Goal: Entertainment & Leisure: Consume media (video, audio)

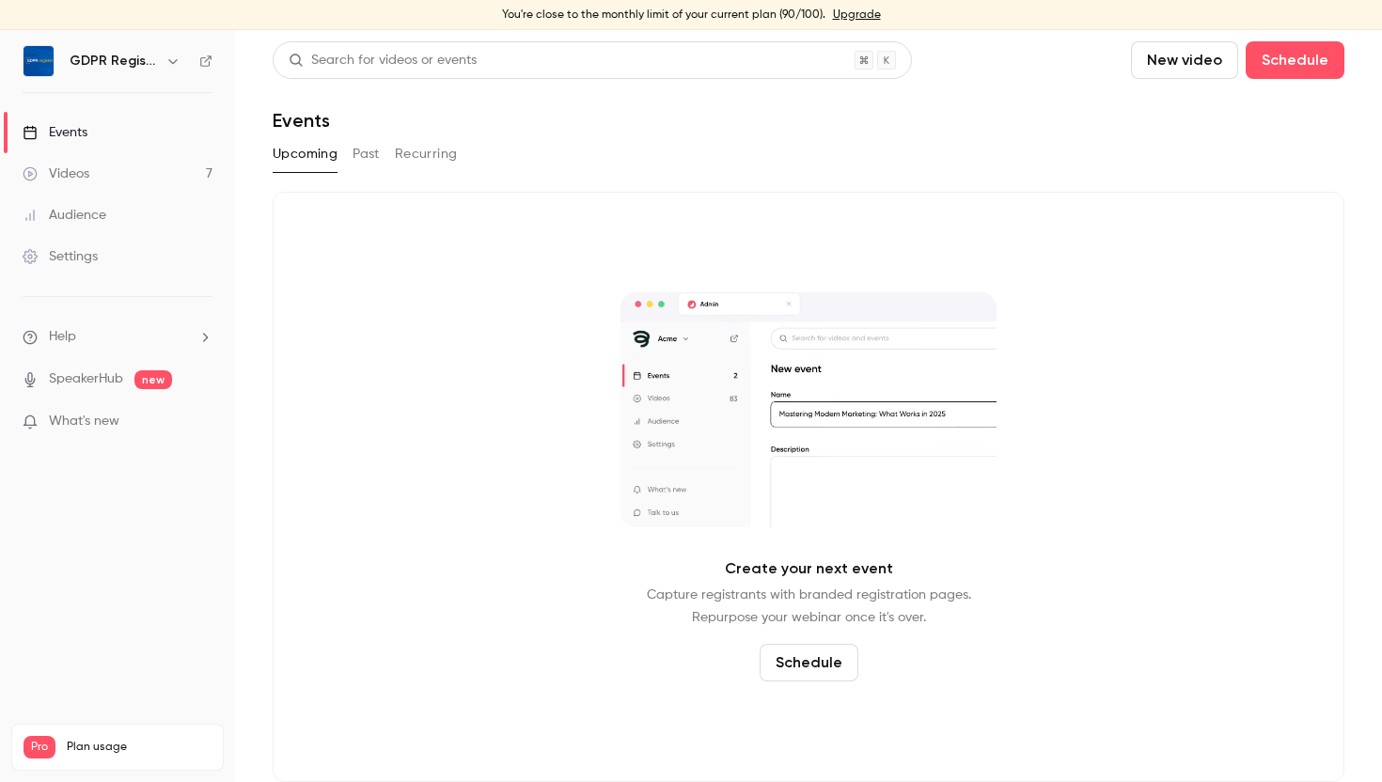
click at [134, 163] on link "Videos 7" at bounding box center [117, 173] width 235 height 41
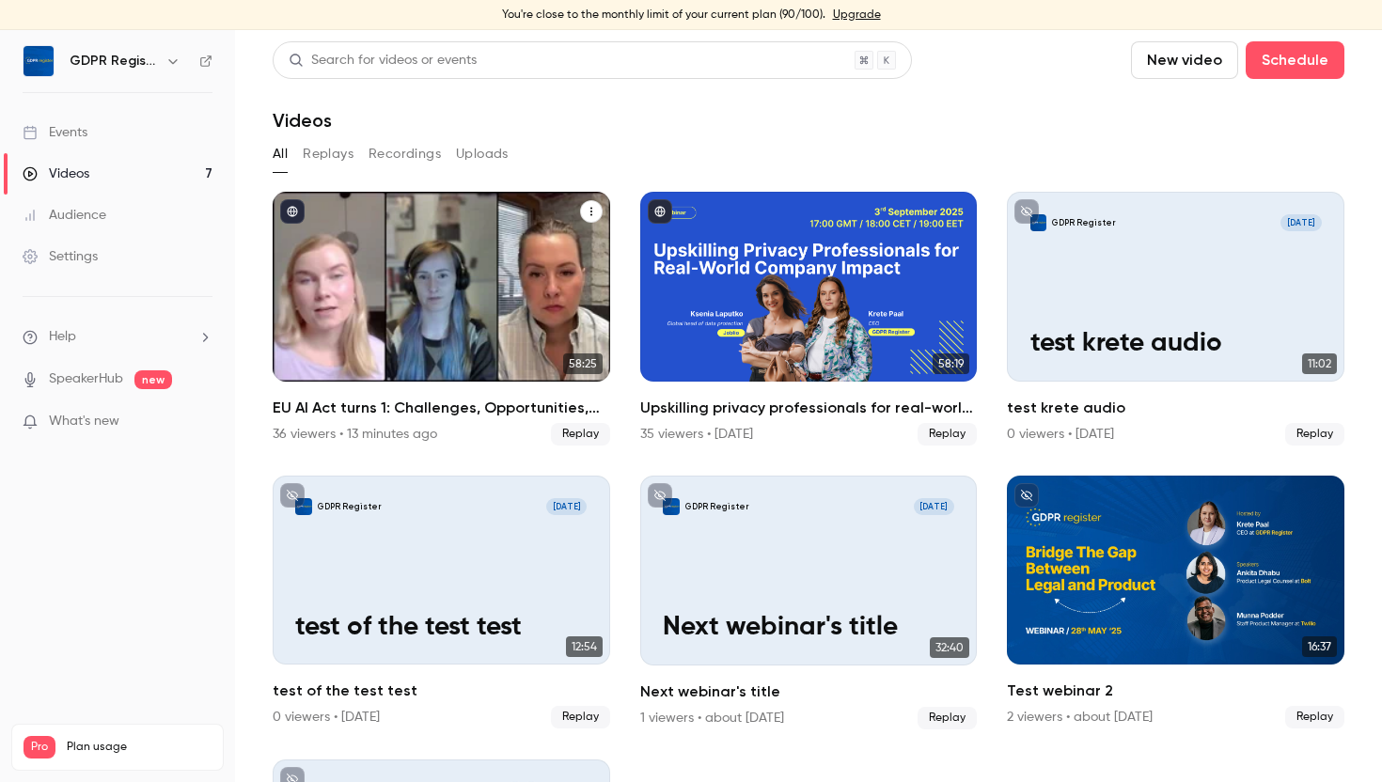
click at [365, 289] on div "EU AI Act turns 1: Challenges, Opportunities, and What’s Next" at bounding box center [441, 287] width 337 height 190
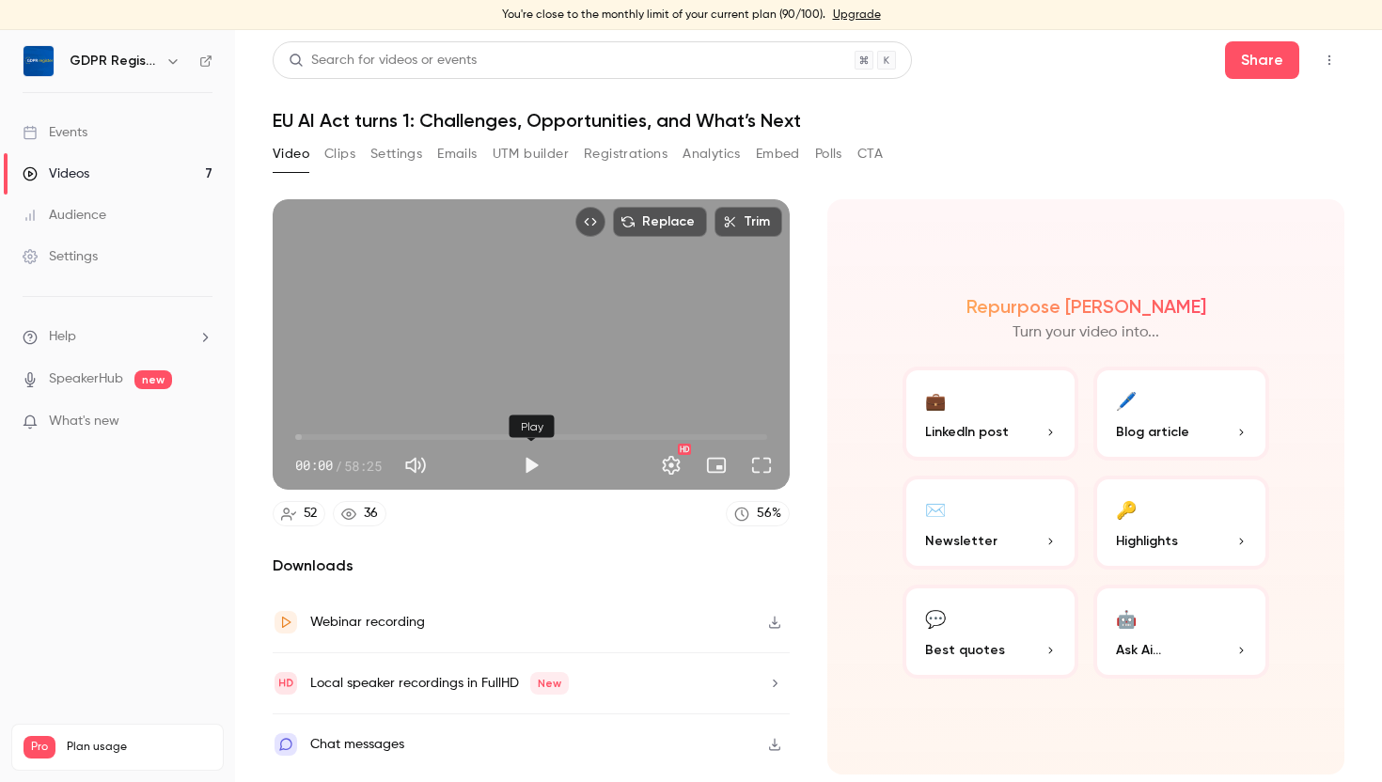
click at [523, 475] on button "Play" at bounding box center [531, 465] width 38 height 38
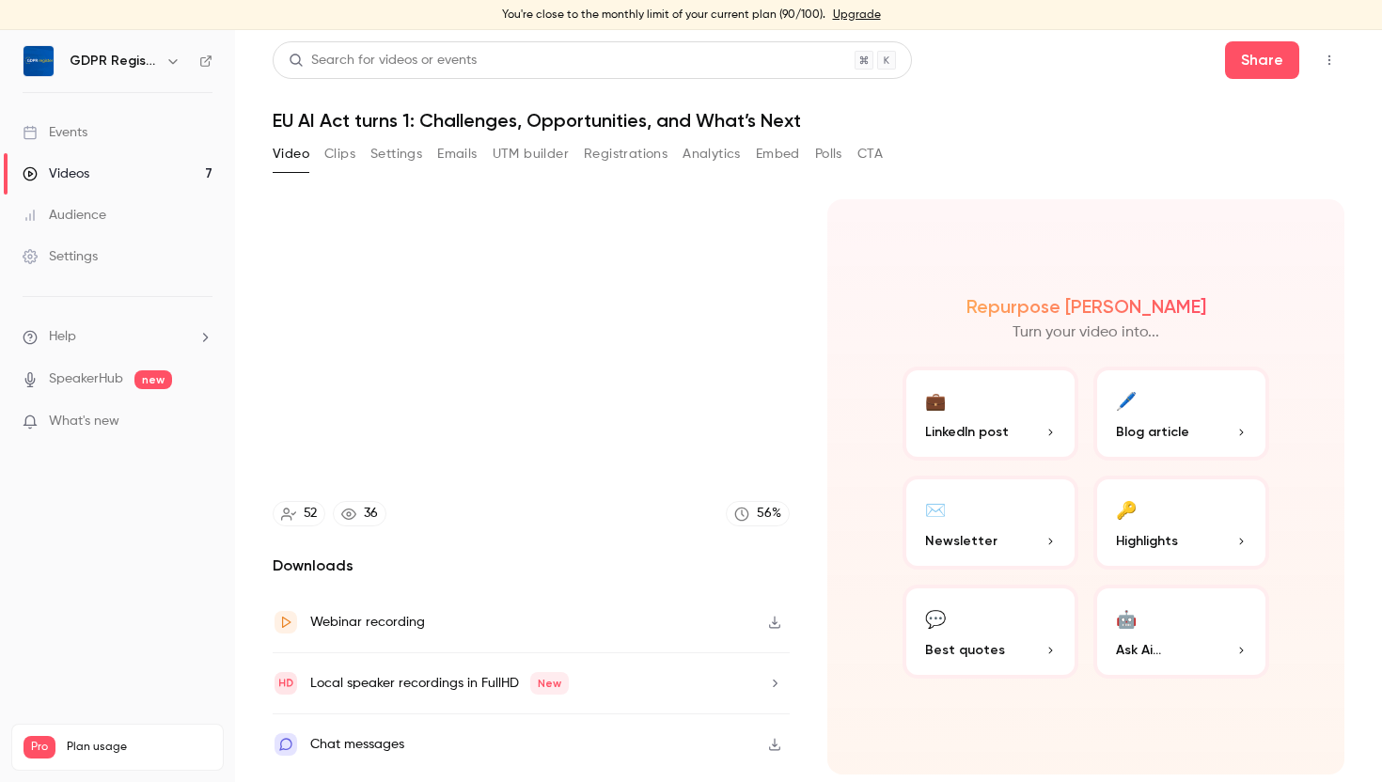
click at [822, 193] on div "Replace Trim 00:12 00:12 / 58:25 HD 52 36 56 % Downloads Webinar recording Loca…" at bounding box center [809, 471] width 1072 height 588
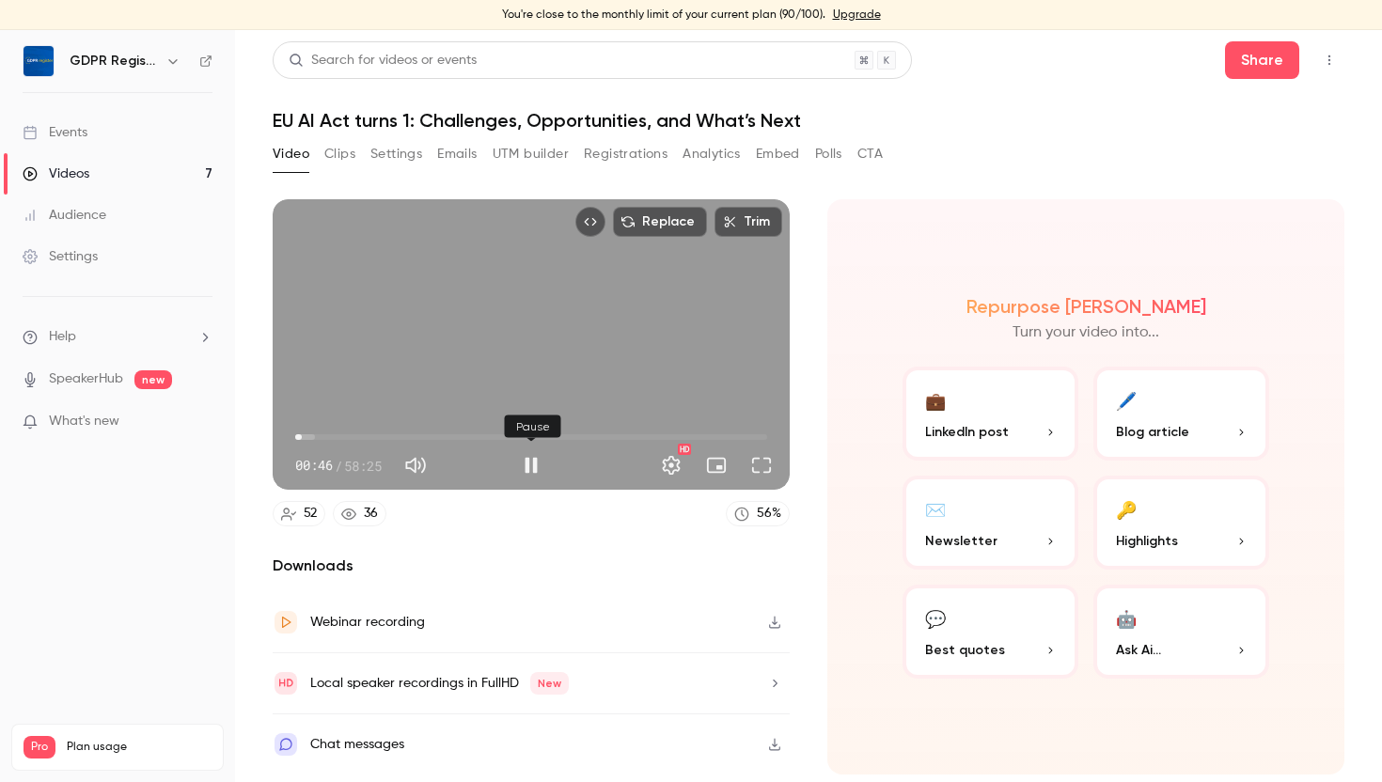
click at [533, 468] on button "Pause" at bounding box center [531, 465] width 38 height 38
type input "****"
click at [151, 189] on link "Videos 7" at bounding box center [117, 173] width 235 height 41
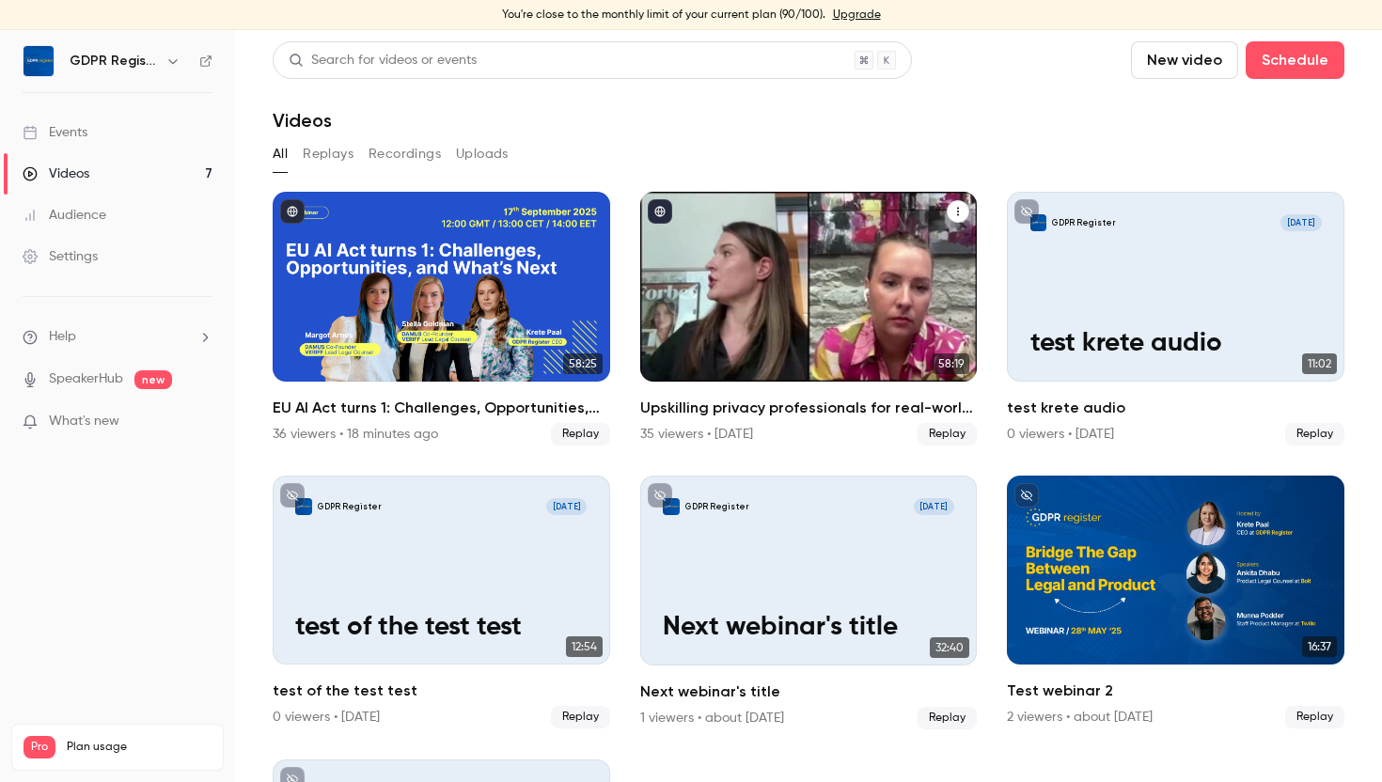
click at [743, 285] on div "Upskilling privacy professionals for real-world company impact" at bounding box center [808, 287] width 337 height 190
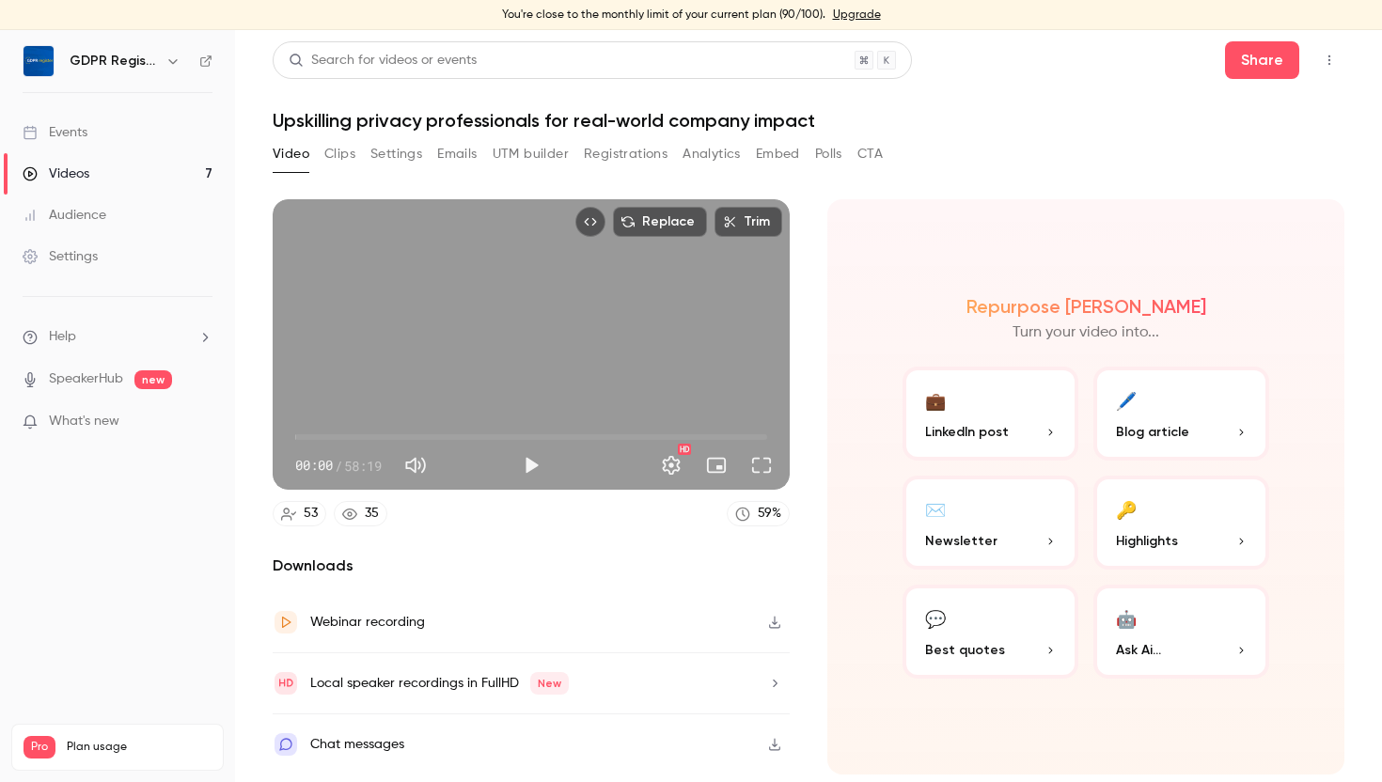
click at [336, 153] on button "Clips" at bounding box center [339, 154] width 31 height 30
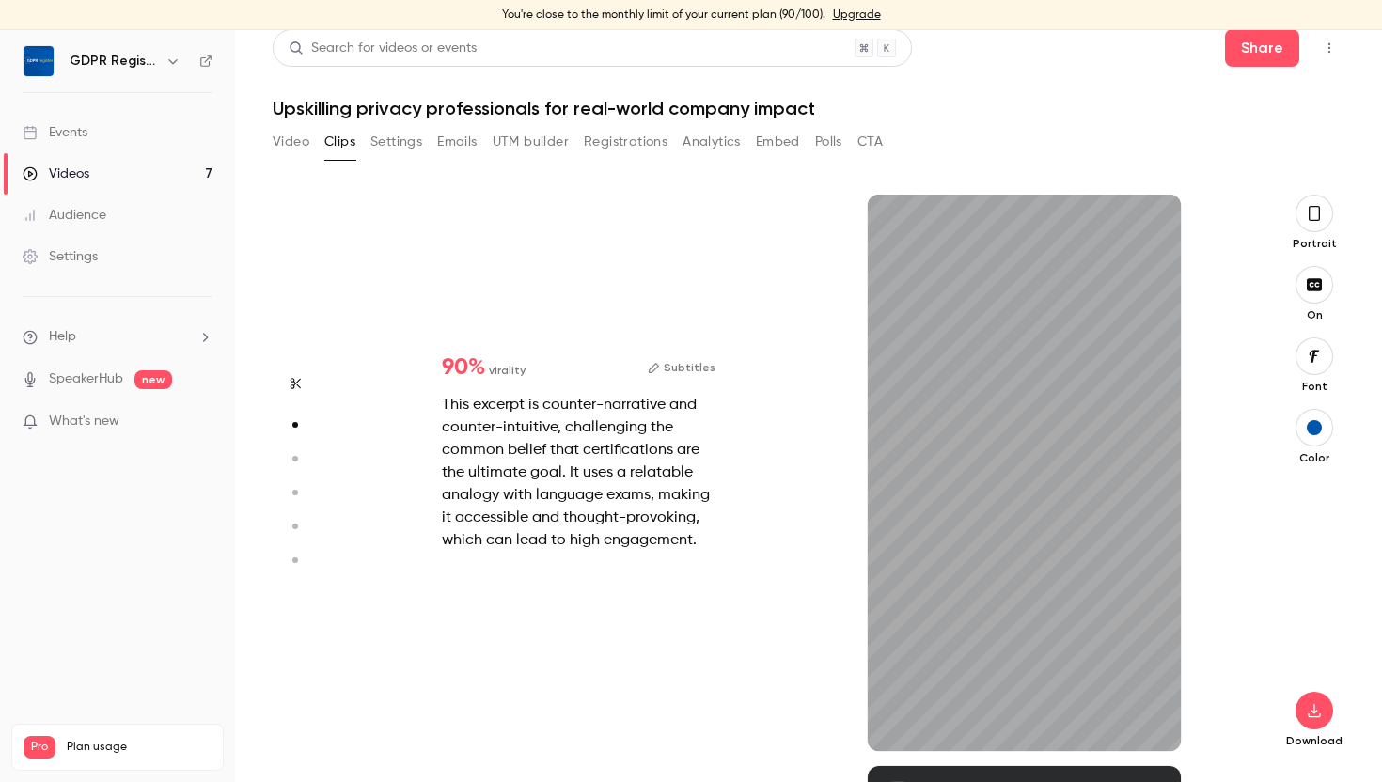
scroll to position [571, 0]
click at [1146, 724] on icon "button" at bounding box center [1150, 720] width 15 height 13
click at [895, 720] on icon "button" at bounding box center [897, 721] width 8 height 10
type input "*"
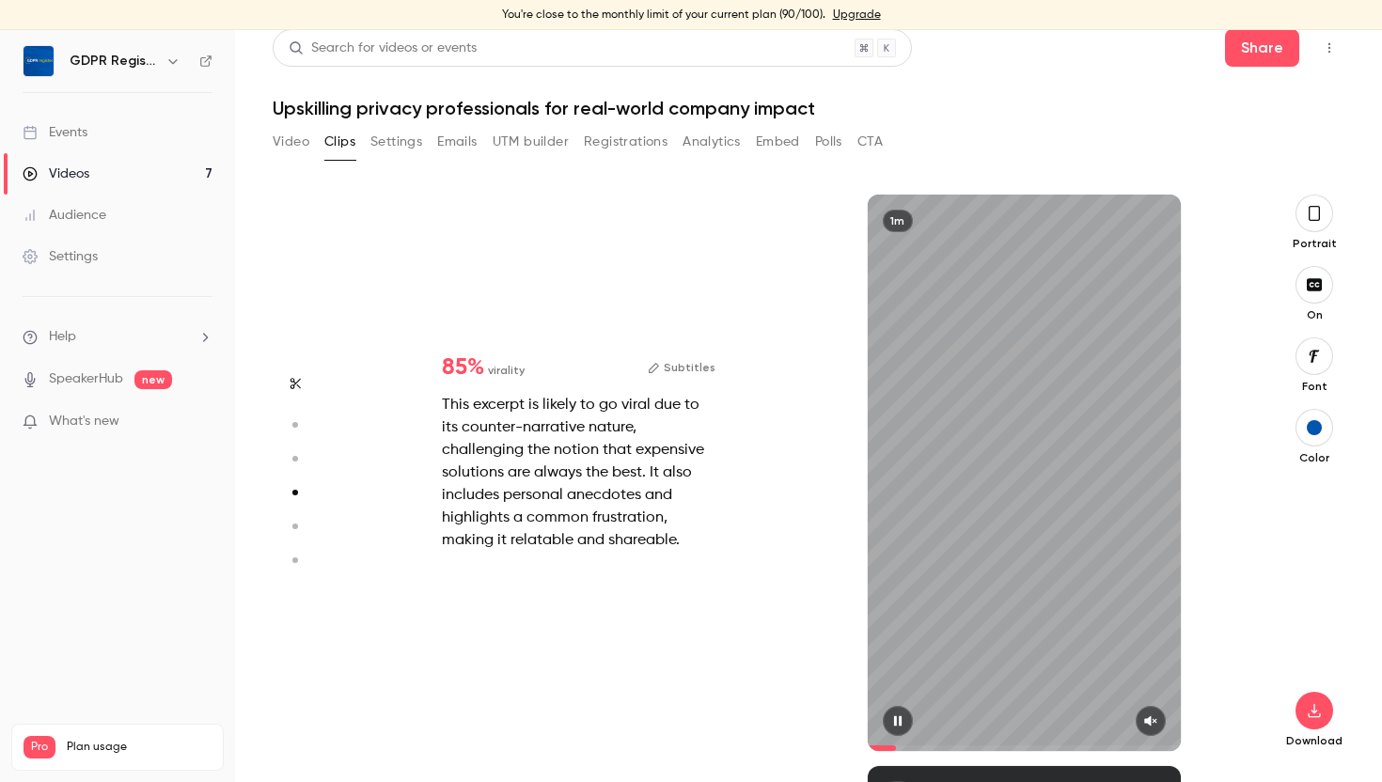
click at [1151, 720] on icon "button" at bounding box center [1150, 720] width 15 height 13
click at [1150, 724] on icon "button" at bounding box center [1150, 721] width 13 height 10
type input "*"
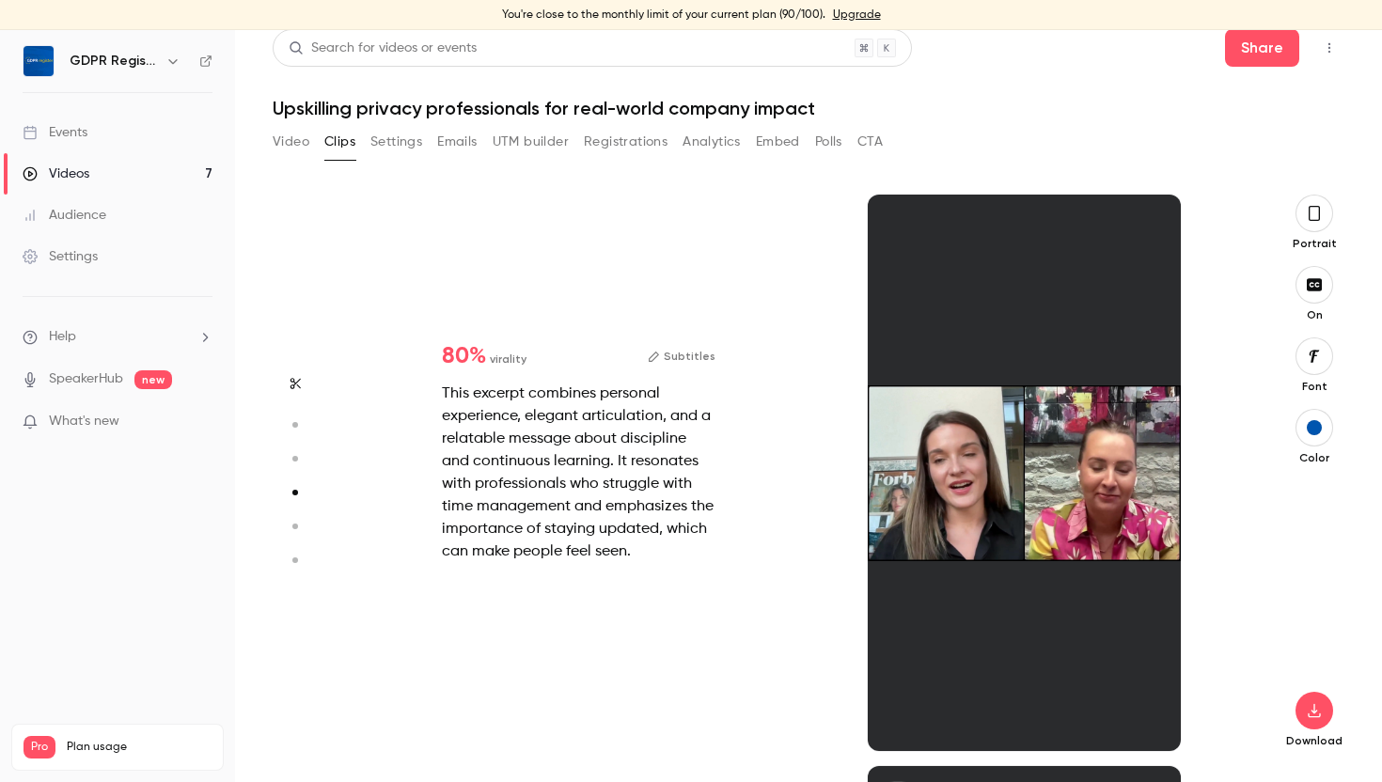
scroll to position [1714, 0]
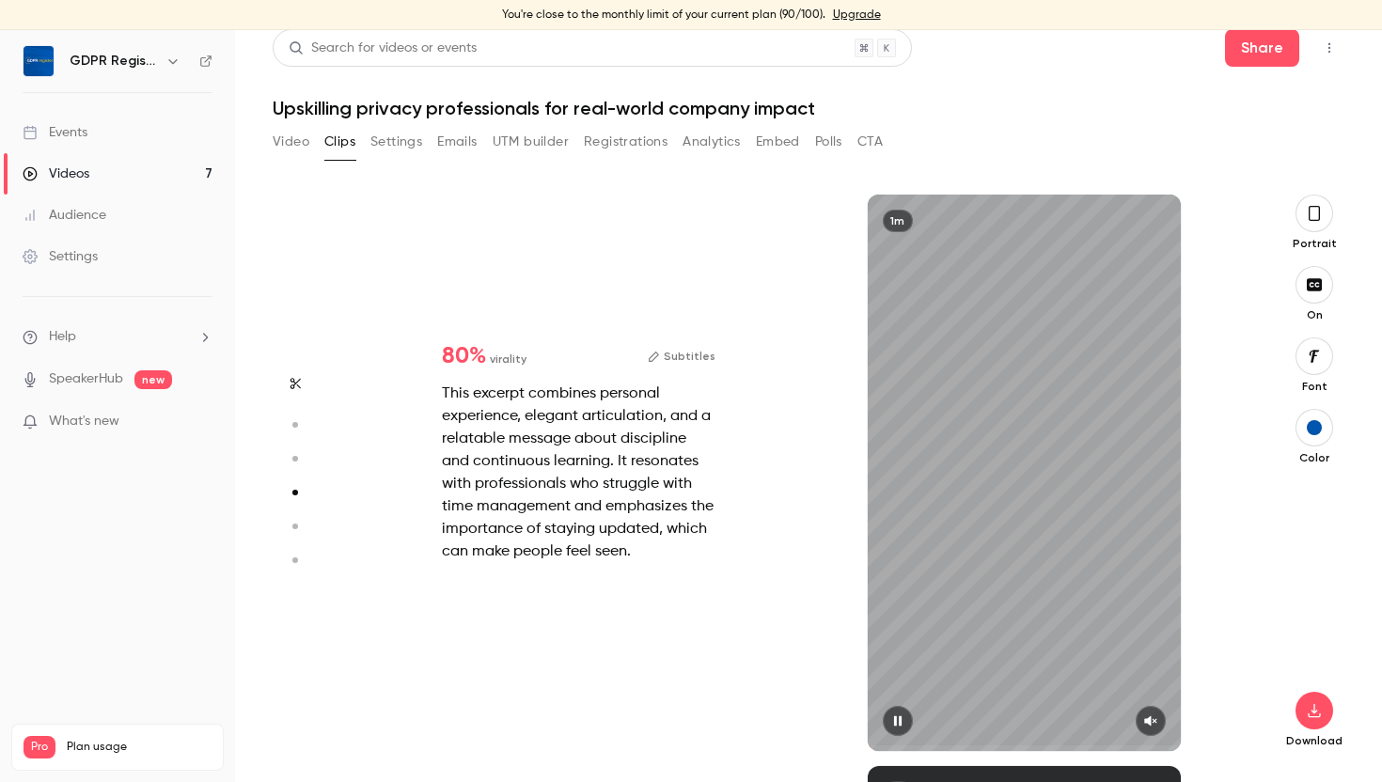
click at [1156, 722] on icon "button" at bounding box center [1150, 720] width 15 height 13
click at [1156, 722] on icon "button" at bounding box center [1150, 721] width 13 height 10
type input "*"
click at [1154, 724] on icon "button" at bounding box center [1150, 720] width 15 height 13
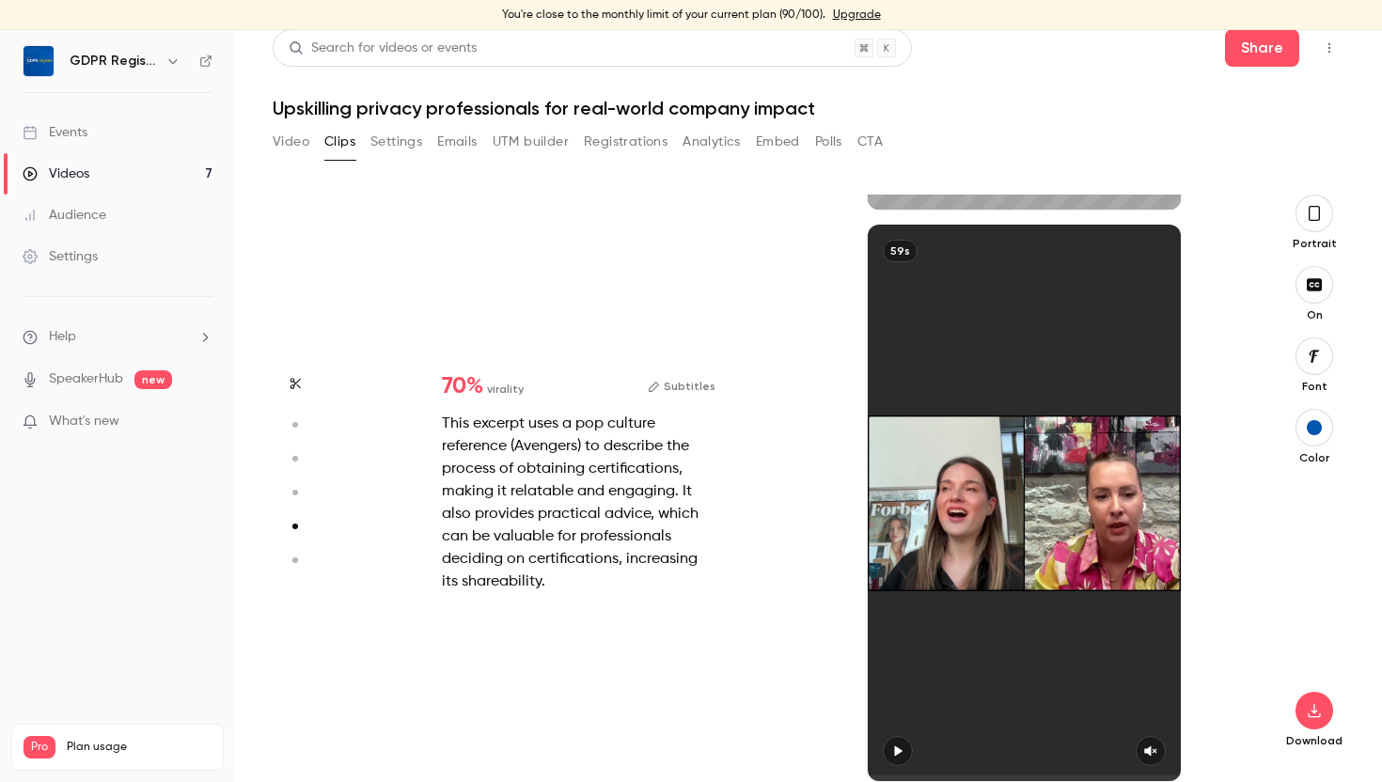
type input "*"
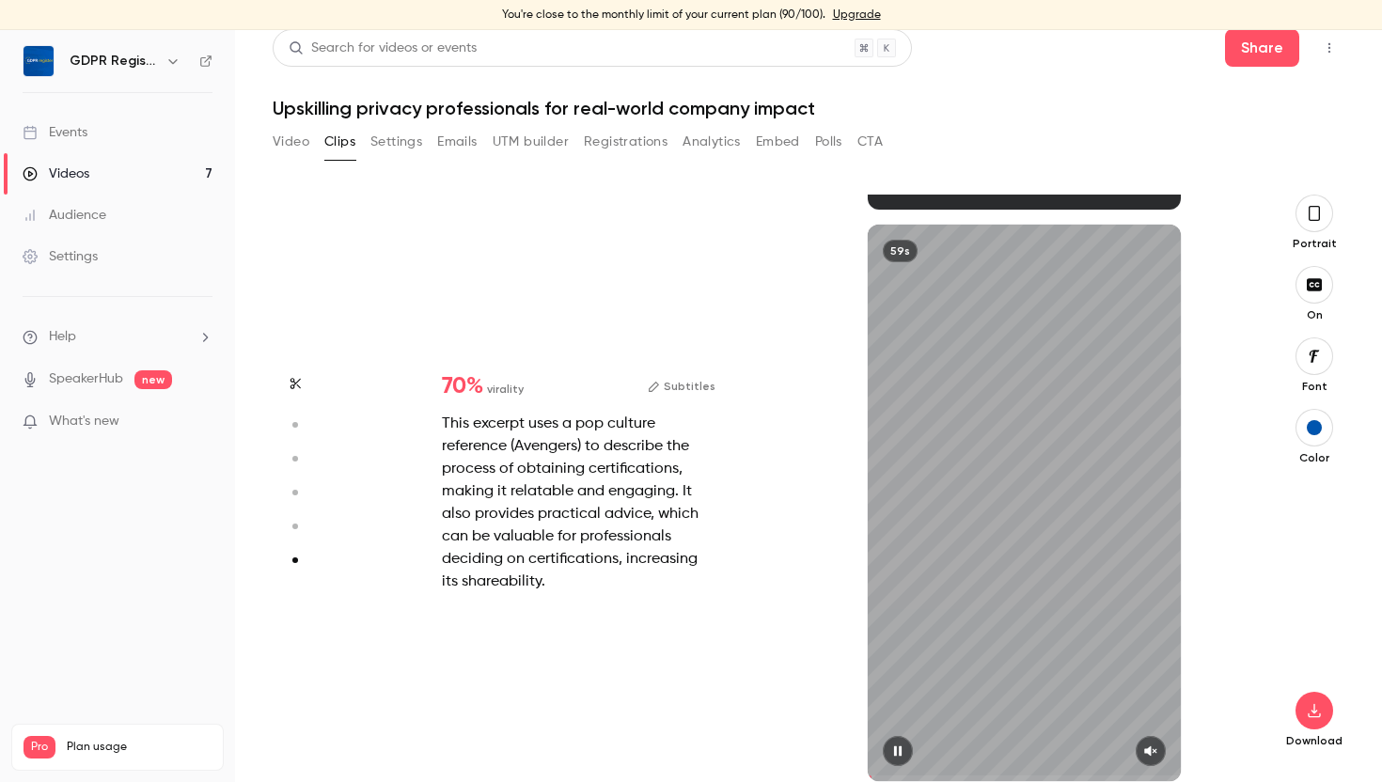
scroll to position [30, 0]
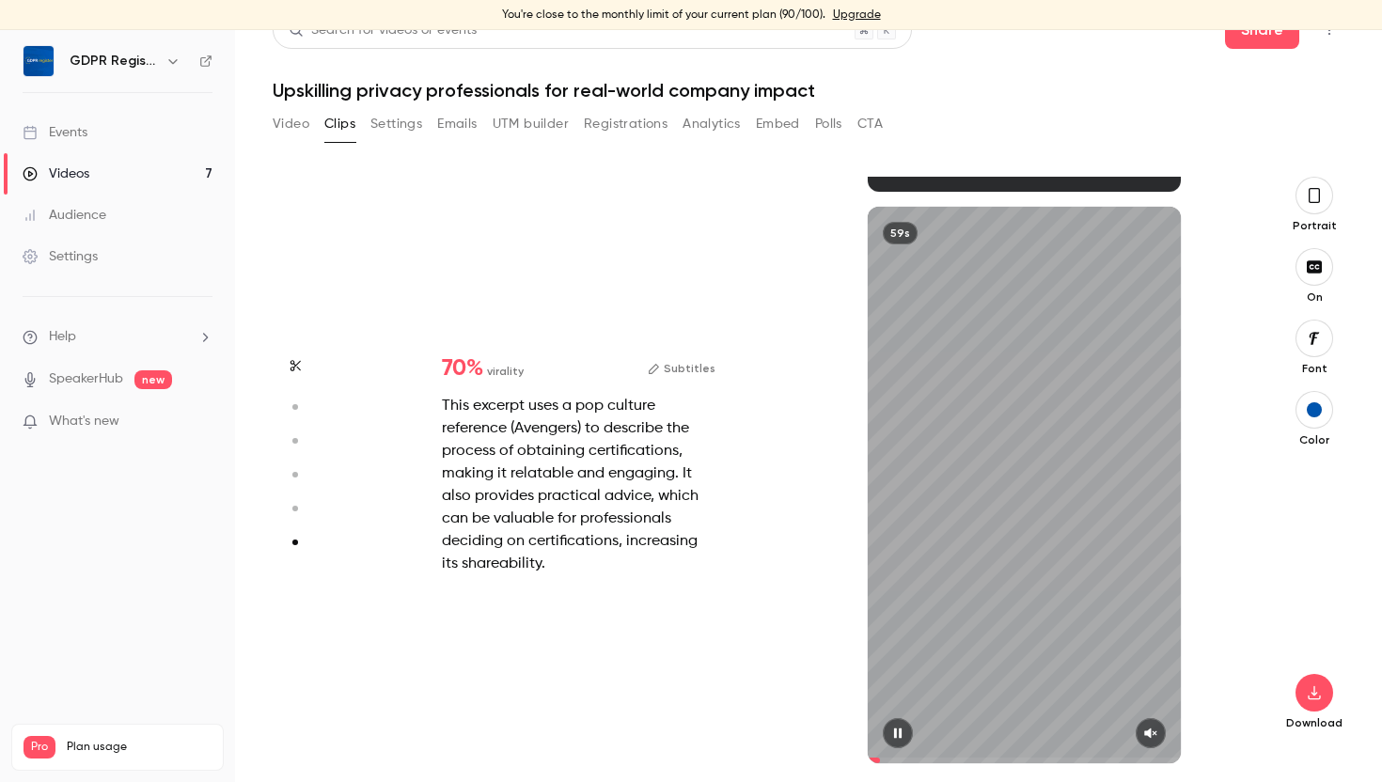
click at [1150, 732] on icon "button" at bounding box center [1150, 733] width 12 height 10
click at [1149, 735] on icon "button" at bounding box center [1150, 733] width 13 height 10
type input "****"
